Goal: Information Seeking & Learning: Learn about a topic

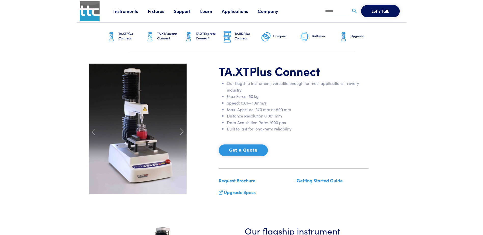
click at [237, 12] on link "Applications" at bounding box center [240, 11] width 36 height 6
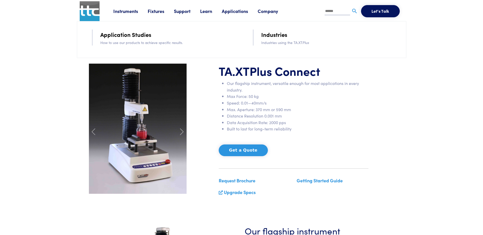
click at [134, 35] on link "Application Studies" at bounding box center [125, 34] width 51 height 9
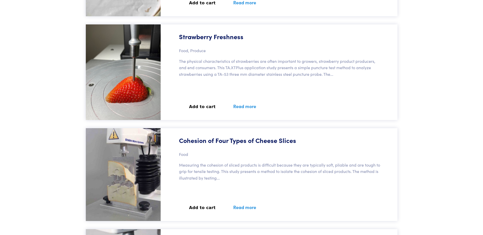
scroll to position [4943, 0]
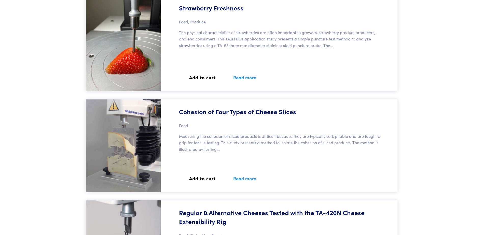
click at [246, 178] on link "Read more" at bounding box center [244, 178] width 35 height 19
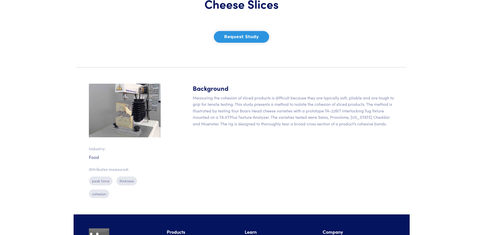
scroll to position [66, 0]
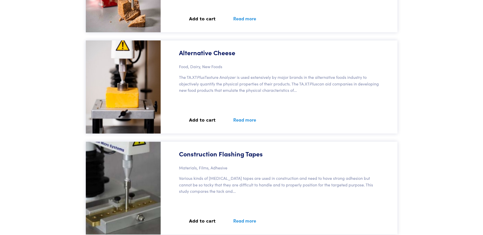
scroll to position [6828, 0]
click at [241, 121] on link "Read more" at bounding box center [244, 119] width 35 height 19
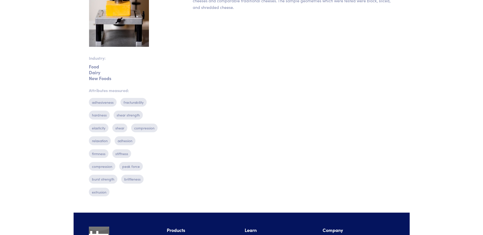
scroll to position [204, 0]
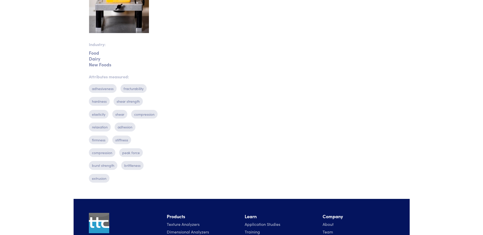
click at [104, 90] on p "adhesiveness" at bounding box center [103, 88] width 28 height 9
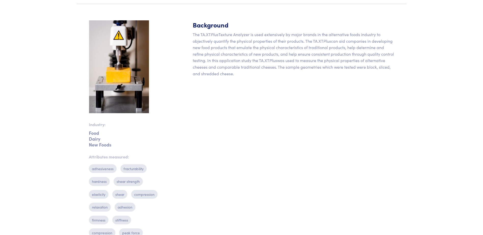
scroll to position [52, 0]
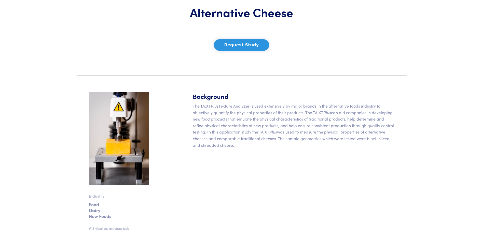
click at [466, 113] on body "Instruments Texture Analyzers Measure any physical product characteristic. TA.X…" at bounding box center [241, 206] width 483 height 517
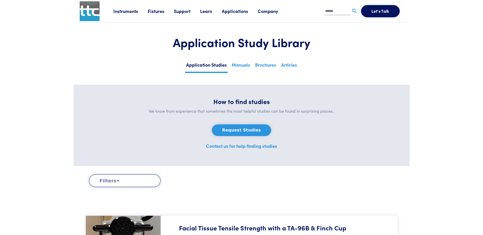
click at [117, 180] on icon at bounding box center [118, 181] width 3 height 5
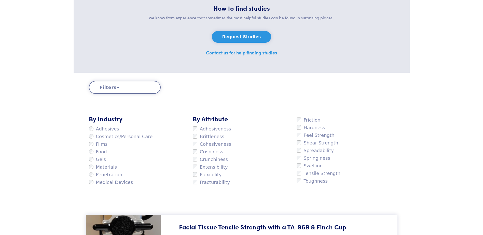
scroll to position [102, 0]
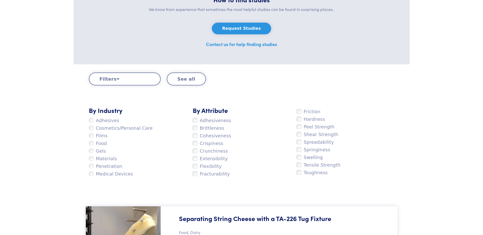
click at [371, 149] on div "Friction Hardness Peel Strength Shear Strength Spreadability Springiness Swelli…" at bounding box center [346, 142] width 104 height 72
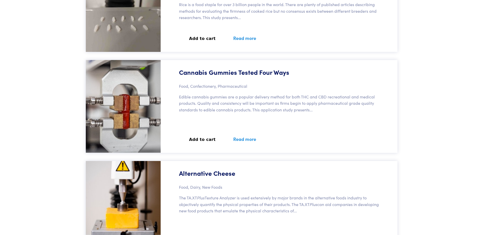
scroll to position [478, 0]
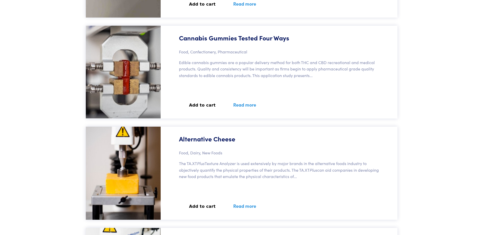
click at [247, 207] on link "Read more" at bounding box center [244, 206] width 35 height 19
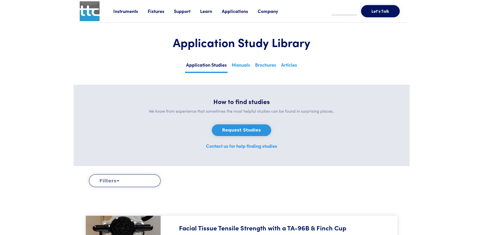
click at [124, 178] on button "Filters" at bounding box center [125, 181] width 72 height 13
click at [107, 180] on button "Filters" at bounding box center [125, 181] width 72 height 13
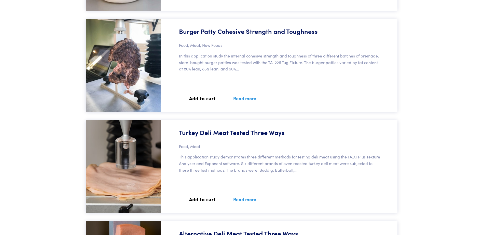
scroll to position [382, 0]
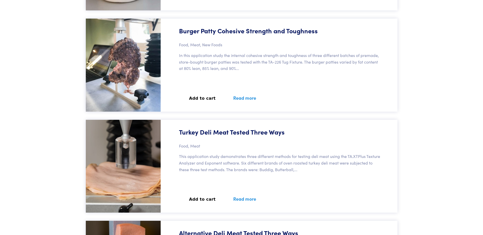
click at [233, 200] on link "Read more" at bounding box center [244, 199] width 35 height 19
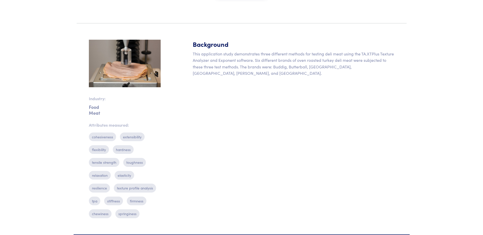
scroll to position [127, 0]
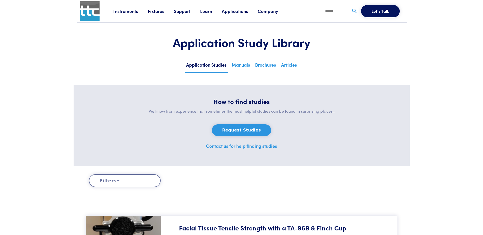
click at [128, 181] on button "Filters" at bounding box center [125, 181] width 72 height 13
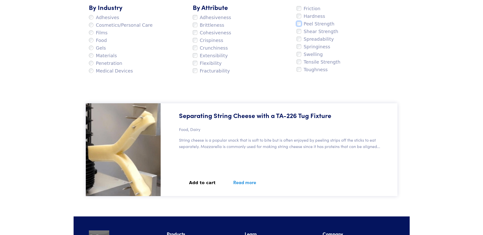
scroll to position [224, 0]
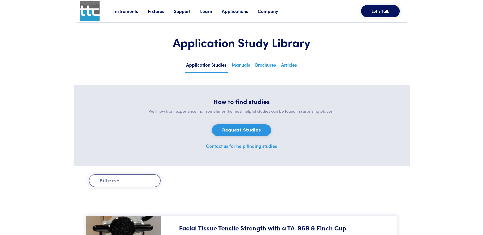
click at [113, 180] on button "Filters" at bounding box center [125, 181] width 72 height 13
click at [113, 179] on button "Filters" at bounding box center [125, 181] width 72 height 13
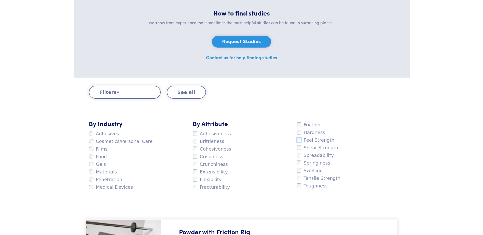
scroll to position [76, 0]
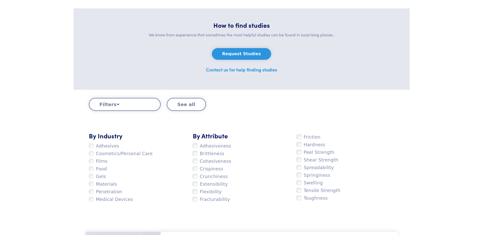
click at [219, 147] on label "Adhesiveness" at bounding box center [212, 146] width 38 height 8
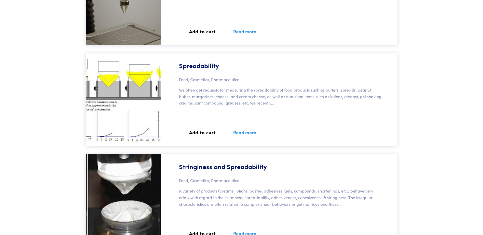
scroll to position [408, 0]
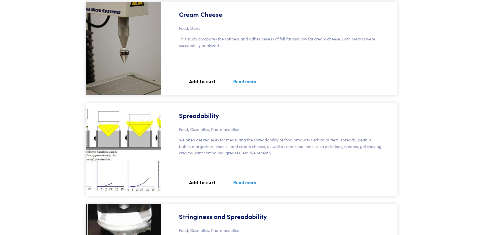
click at [240, 182] on link "Read more" at bounding box center [244, 182] width 35 height 19
